Goal: Transaction & Acquisition: Purchase product/service

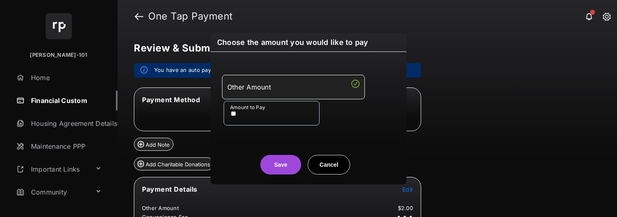
click at [282, 161] on button "Save" at bounding box center [281, 165] width 41 height 20
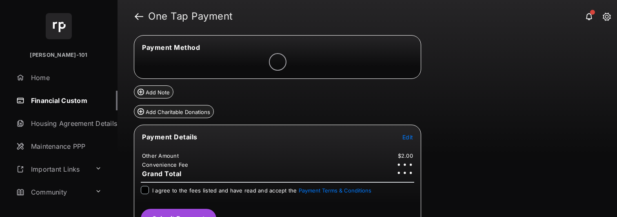
scroll to position [71, 0]
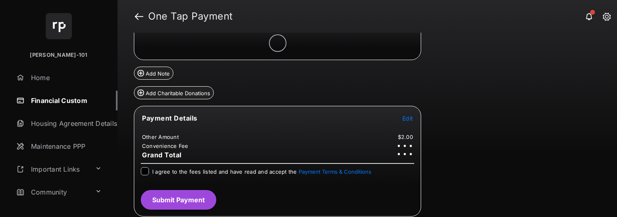
click at [152, 170] on span "I agree to the fees listed and have read and accept the Payment Terms & Conditi…" at bounding box center [261, 171] width 219 height 7
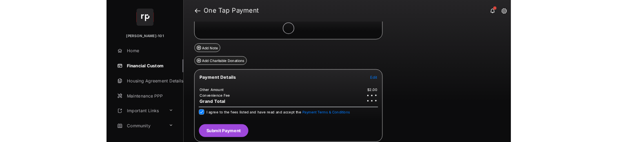
scroll to position [71, 0]
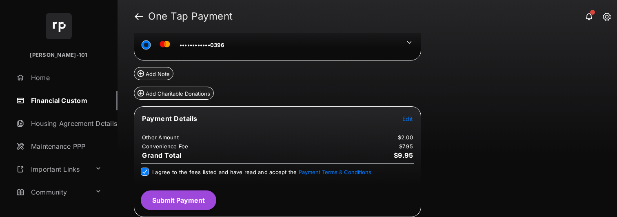
click at [178, 204] on button "Submit Payment" at bounding box center [179, 200] width 76 height 20
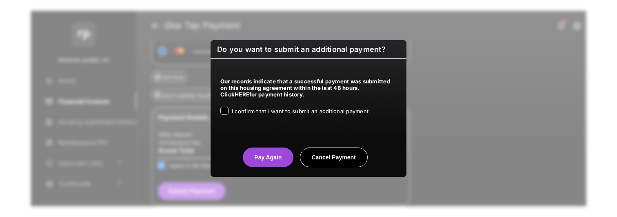
click at [271, 104] on div "Our records indicate that a successful payment was submitted on this housing ag…" at bounding box center [309, 95] width 196 height 72
click at [271, 105] on div "Our records indicate that a successful payment was submitted on this housing ag…" at bounding box center [309, 95] width 196 height 72
click at [267, 113] on span "I confirm that I want to submit an additional payment." at bounding box center [301, 111] width 138 height 7
click at [262, 149] on button "Pay Again" at bounding box center [268, 157] width 50 height 20
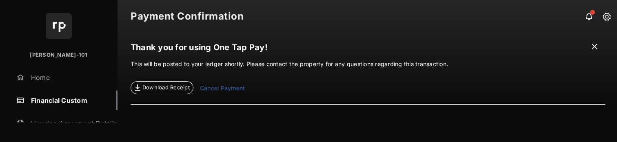
click at [35, 101] on link "Financial Custom" at bounding box center [65, 101] width 105 height 20
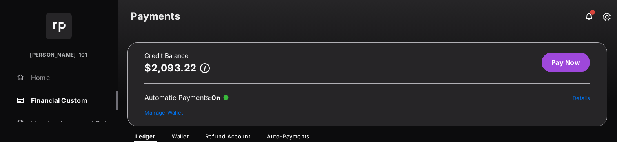
click at [560, 66] on link "Pay Now" at bounding box center [566, 63] width 49 height 20
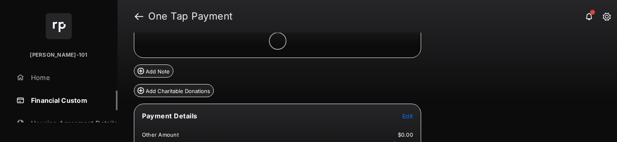
scroll to position [75, 0]
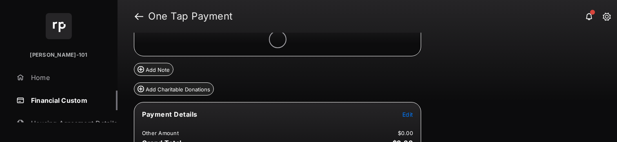
click at [413, 115] on span "Edit" at bounding box center [408, 114] width 11 height 7
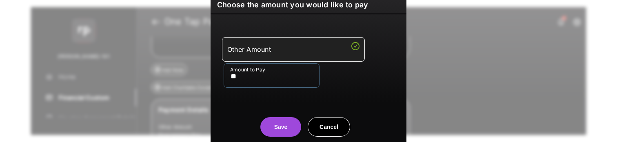
type input "**"
click at [290, 124] on button "Save" at bounding box center [281, 127] width 41 height 20
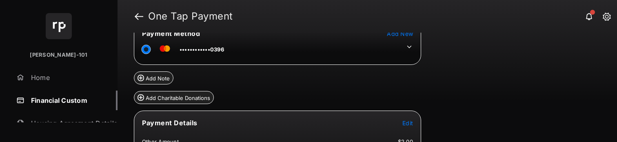
scroll to position [63, 0]
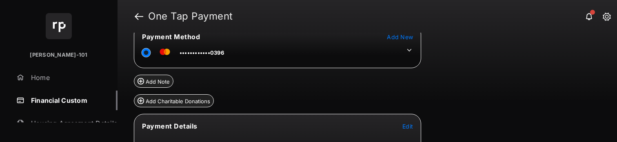
drag, startPoint x: 410, startPoint y: 50, endPoint x: 399, endPoint y: 55, distance: 12.4
click at [410, 50] on icon at bounding box center [409, 50] width 7 height 7
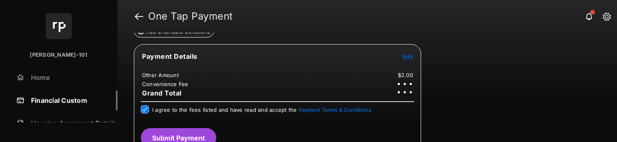
scroll to position [151, 0]
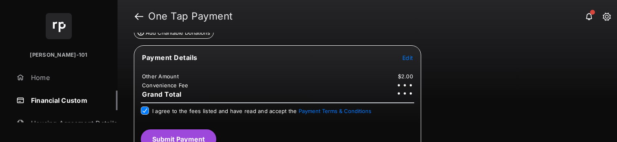
click at [412, 56] on span "Edit" at bounding box center [408, 57] width 11 height 7
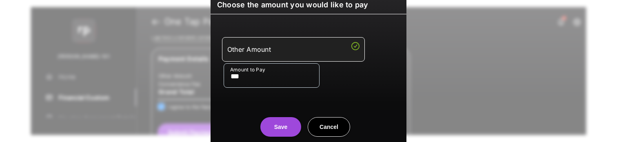
type input "***"
click at [279, 122] on button "Save" at bounding box center [281, 127] width 41 height 20
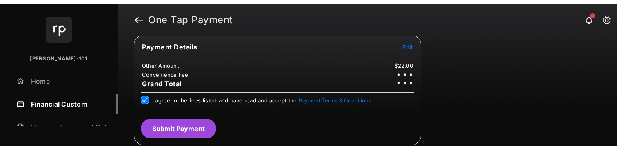
scroll to position [165, 0]
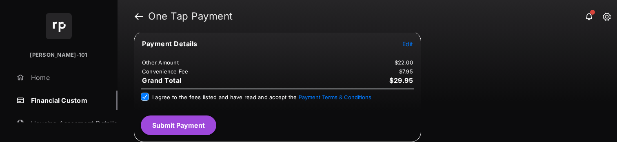
click at [182, 125] on button "Submit Payment" at bounding box center [179, 126] width 76 height 20
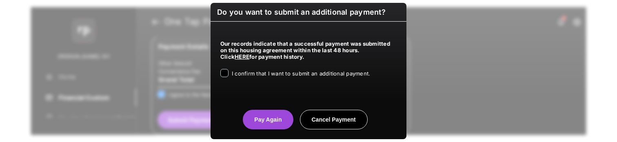
click at [266, 74] on span "I confirm that I want to submit an additional payment." at bounding box center [301, 73] width 138 height 7
click at [260, 107] on center "Pay Again Cancel Payment" at bounding box center [308, 116] width 176 height 26
click at [258, 118] on button "Pay Again" at bounding box center [268, 120] width 50 height 20
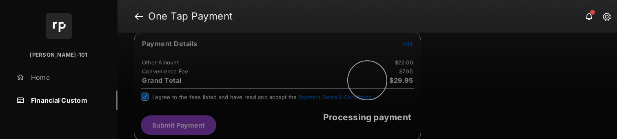
scroll to position [0, 0]
